Goal: Check status: Check status

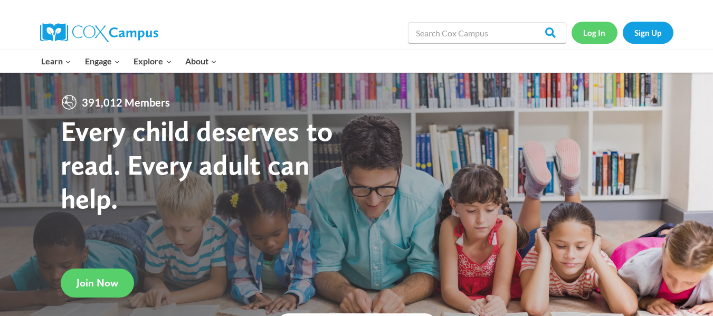
click at [593, 31] on link "Log In" at bounding box center [594, 33] width 46 height 22
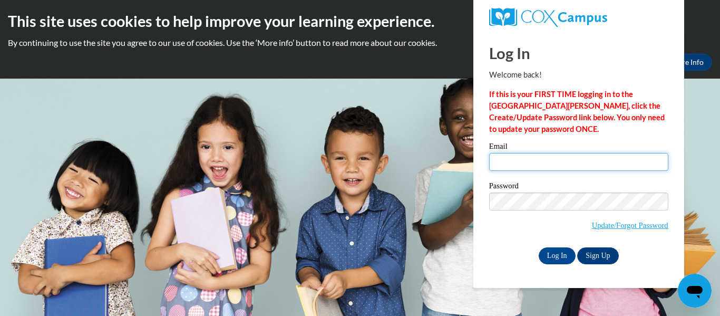
type input "sdosemag@kusd.edu"
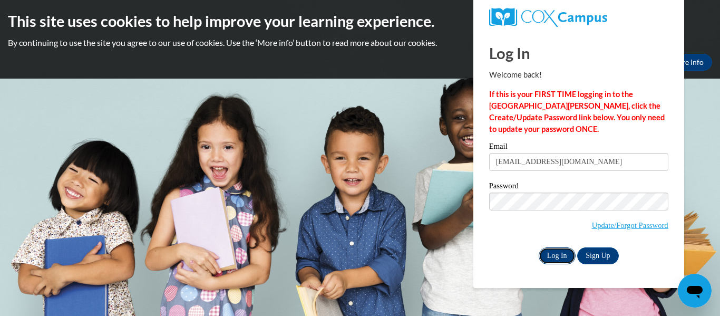
click at [553, 254] on input "Log In" at bounding box center [557, 255] width 37 height 17
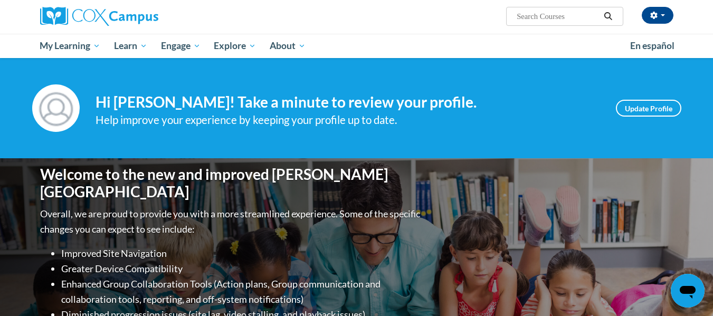
scroll to position [79, 0]
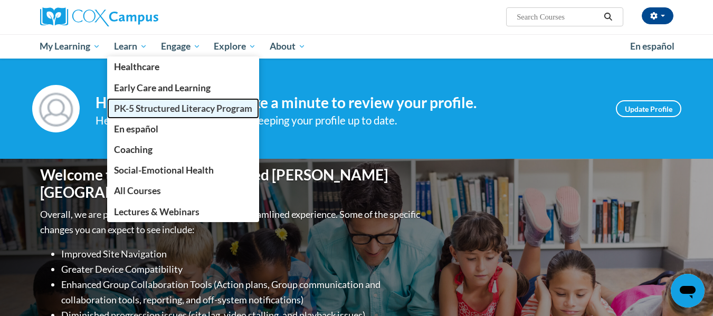
click at [127, 109] on span "PK-5 Structured Literacy Program" at bounding box center [183, 108] width 138 height 11
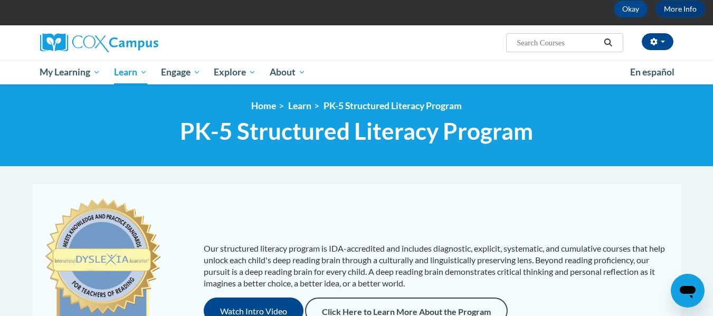
scroll to position [53, 0]
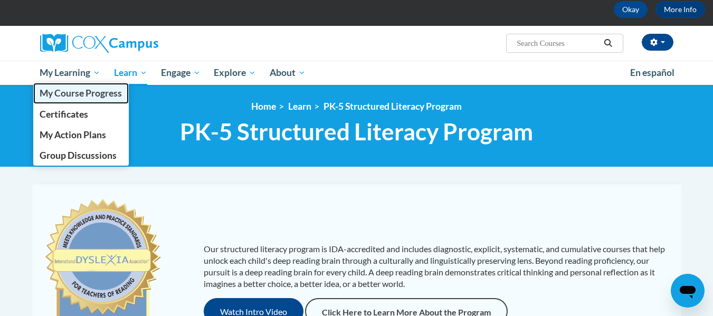
click at [70, 94] on span "My Course Progress" at bounding box center [81, 93] width 82 height 11
